Goal: Task Accomplishment & Management: Use online tool/utility

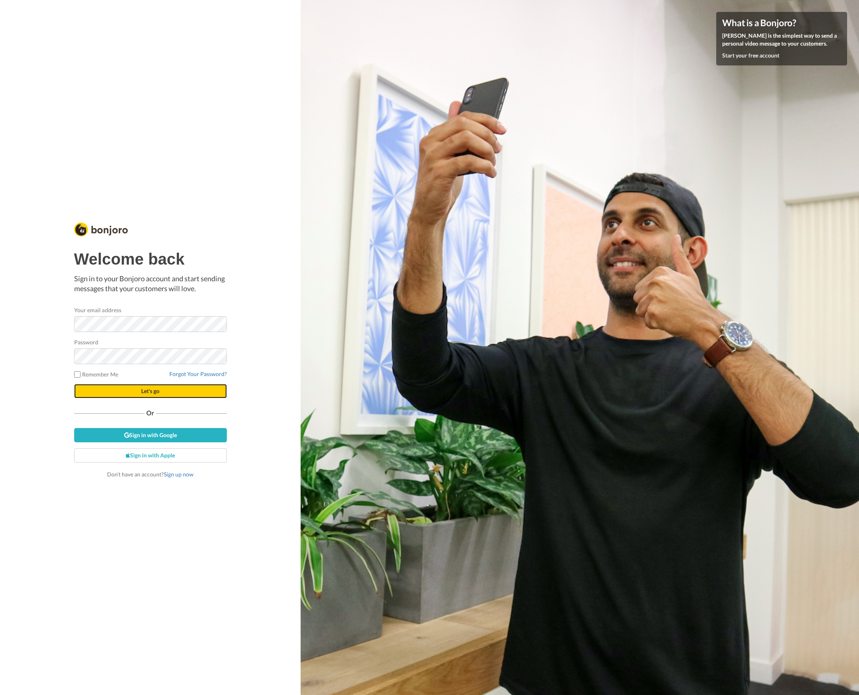
click at [143, 390] on span "Let's go" at bounding box center [150, 391] width 18 height 7
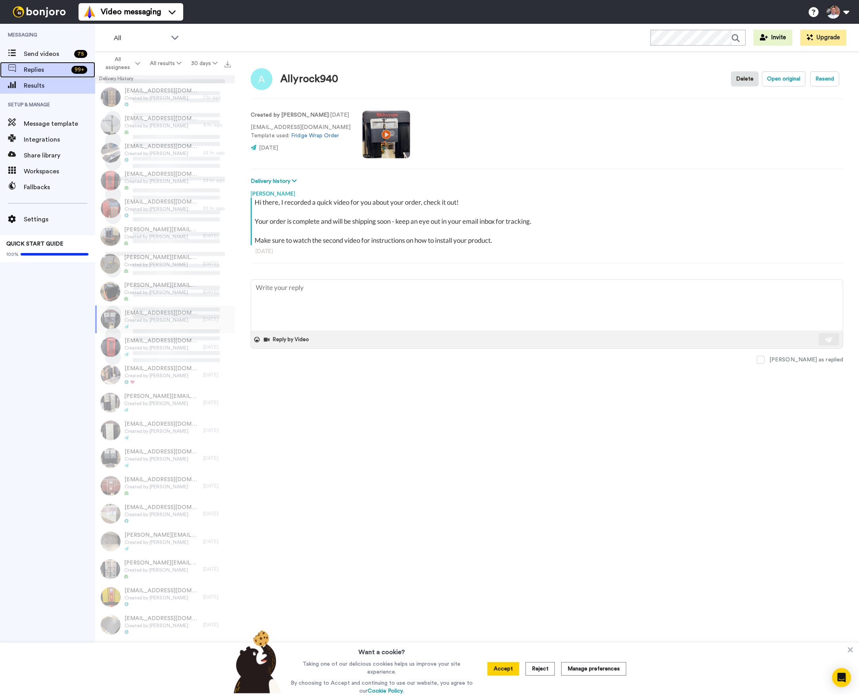
click at [63, 69] on span "Replies" at bounding box center [46, 70] width 44 height 10
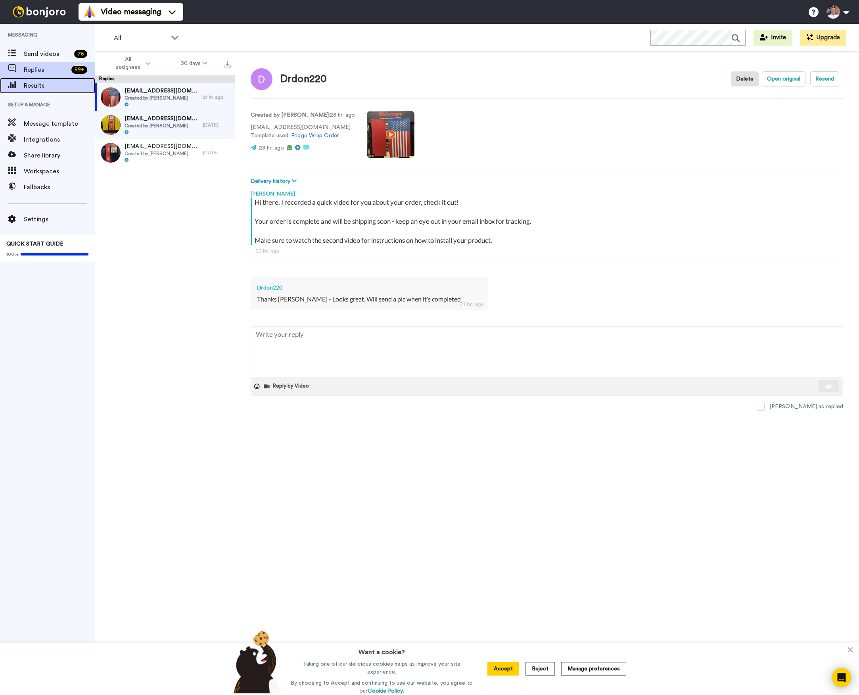
click at [56, 84] on span "Results" at bounding box center [59, 86] width 71 height 10
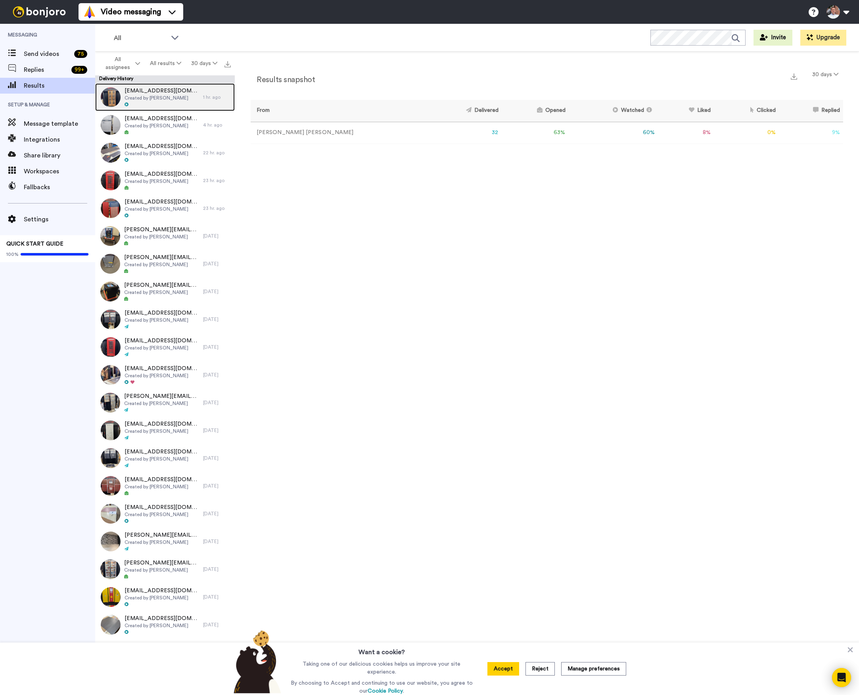
click at [144, 93] on span "eureka94114@gmail.com" at bounding box center [162, 91] width 75 height 8
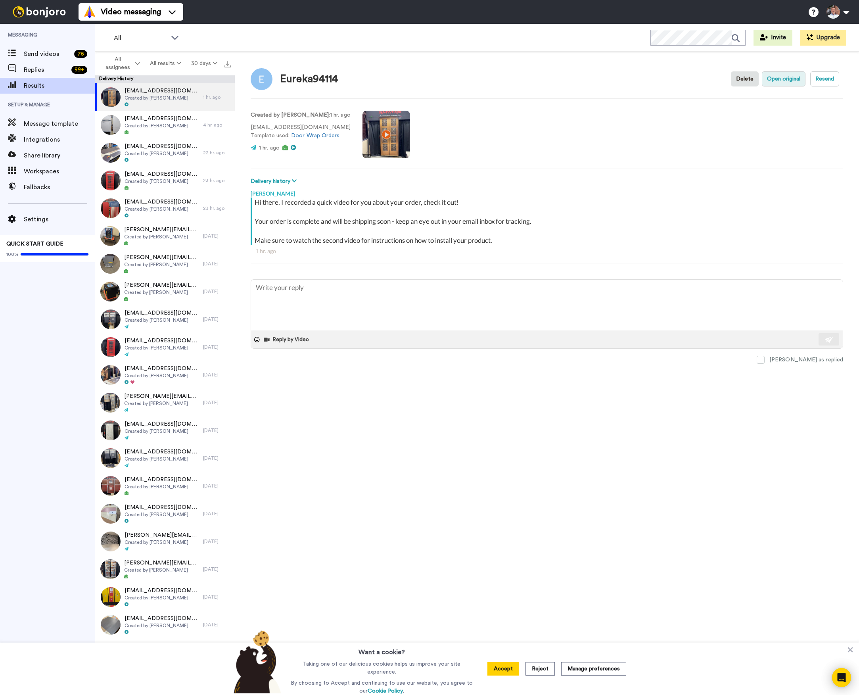
click at [797, 84] on button "Open original" at bounding box center [784, 78] width 44 height 15
type textarea "x"
